Goal: Task Accomplishment & Management: Manage account settings

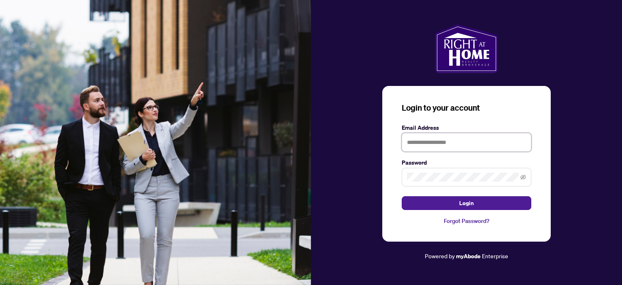
type input "**********"
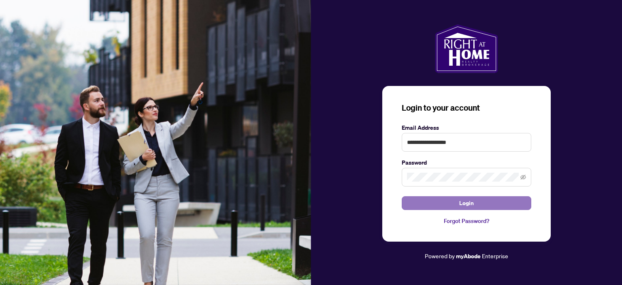
click at [471, 206] on span "Login" at bounding box center [466, 202] width 15 height 13
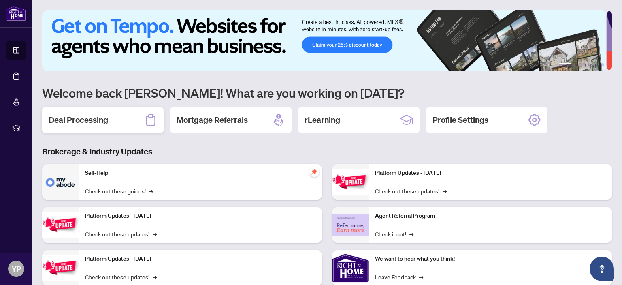
click at [96, 120] on h2 "Deal Processing" at bounding box center [79, 119] width 60 height 11
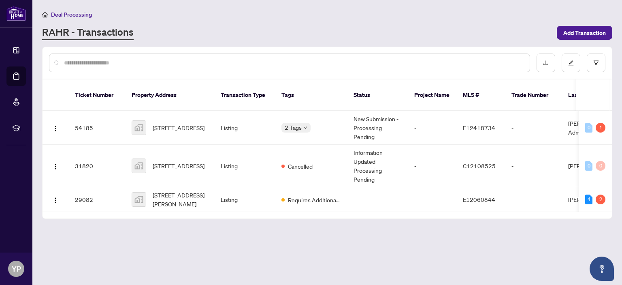
click at [602, 123] on td "0 1" at bounding box center [595, 128] width 33 height 34
click at [173, 123] on span "[STREET_ADDRESS]" at bounding box center [179, 127] width 52 height 9
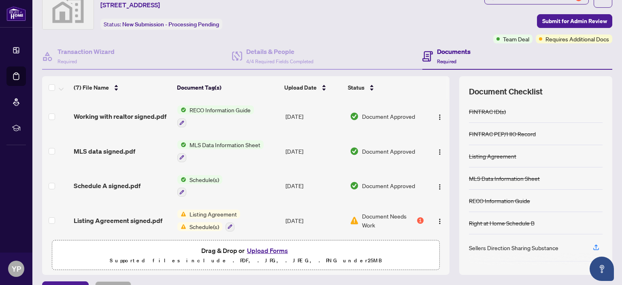
scroll to position [38, 0]
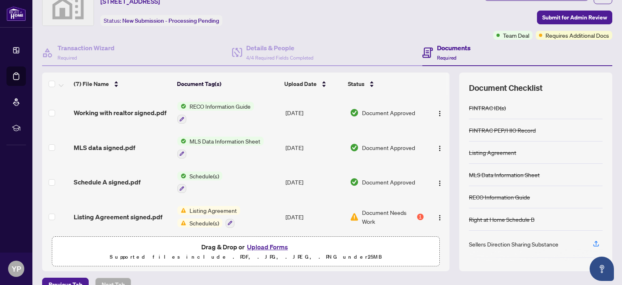
click at [206, 208] on span "Listing Agreement" at bounding box center [213, 210] width 54 height 9
click at [205, 206] on span "Listing Agreement" at bounding box center [213, 210] width 54 height 9
click at [115, 217] on td "Listing Agreement signed.pdf" at bounding box center [122, 216] width 104 height 35
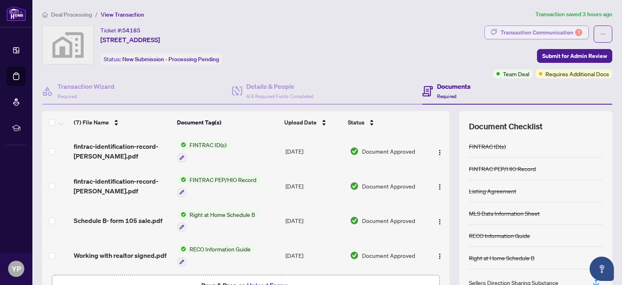
click at [575, 32] on div "1" at bounding box center [578, 32] width 7 height 7
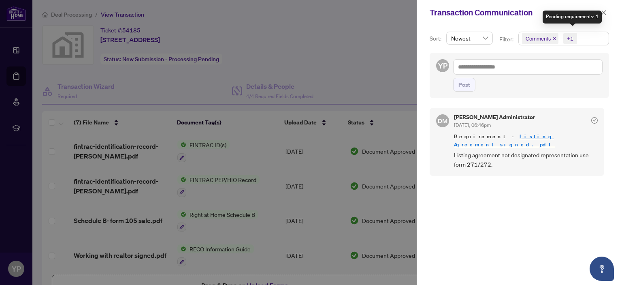
click at [504, 150] on span "Listing agreement not designated representation use form 271/272." at bounding box center [526, 159] width 144 height 19
click at [481, 159] on span "Listing agreement not designated representation use form 271/272." at bounding box center [526, 159] width 144 height 19
click at [513, 138] on link "Listing Agreement signed.pdf" at bounding box center [504, 140] width 101 height 15
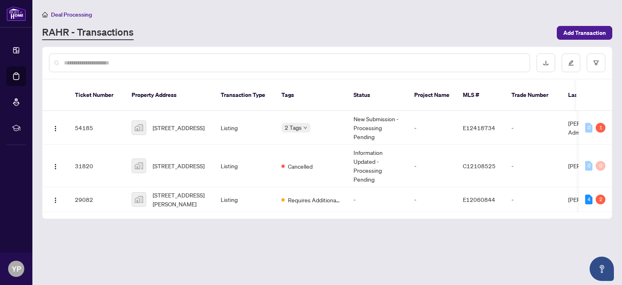
click at [603, 123] on div "1" at bounding box center [601, 128] width 10 height 10
click at [594, 102] on div "Pending requirements: 1" at bounding box center [591, 101] width 59 height 13
click at [175, 161] on span "[STREET_ADDRESS]" at bounding box center [179, 165] width 52 height 9
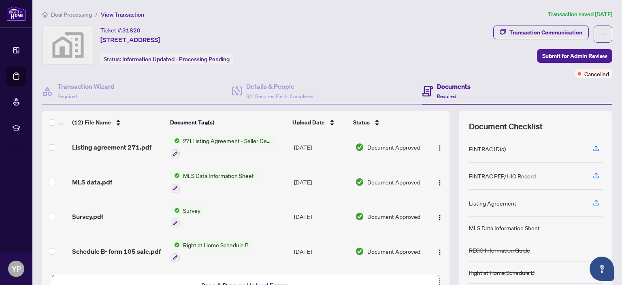
scroll to position [110, 0]
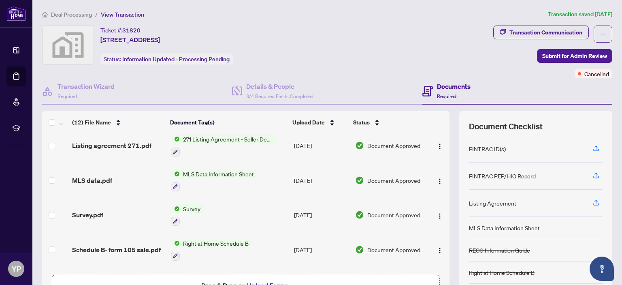
click at [128, 146] on span "Listing agreement 271.pdf" at bounding box center [111, 145] width 79 height 10
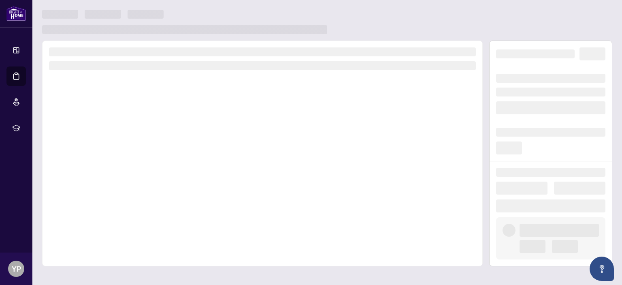
click at [127, 146] on div at bounding box center [262, 152] width 440 height 225
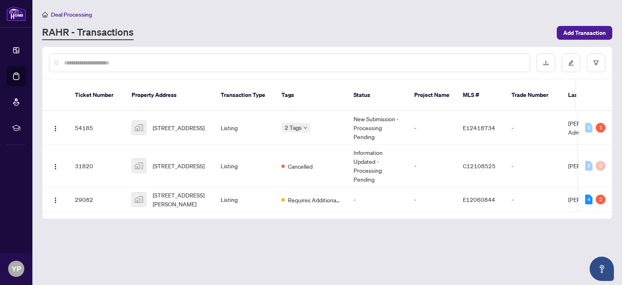
click at [175, 123] on span "[STREET_ADDRESS]" at bounding box center [179, 127] width 52 height 9
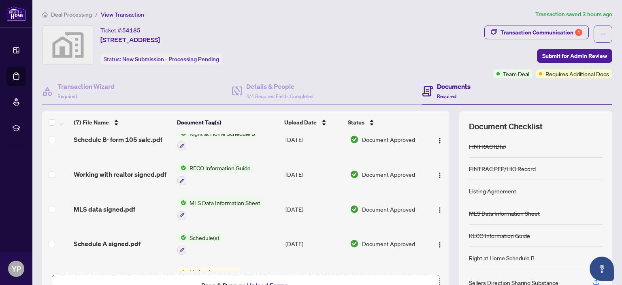
scroll to position [104, 0]
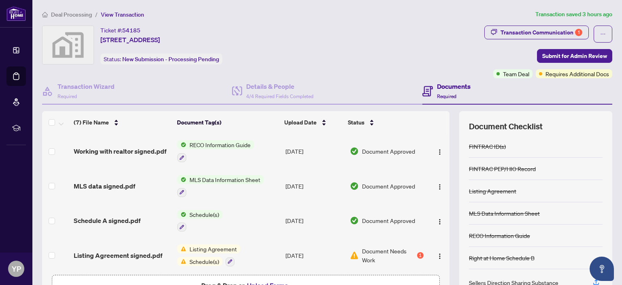
click at [133, 250] on span "Listing Agreement signed.pdf" at bounding box center [118, 255] width 89 height 10
